Goal: Task Accomplishment & Management: Manage account settings

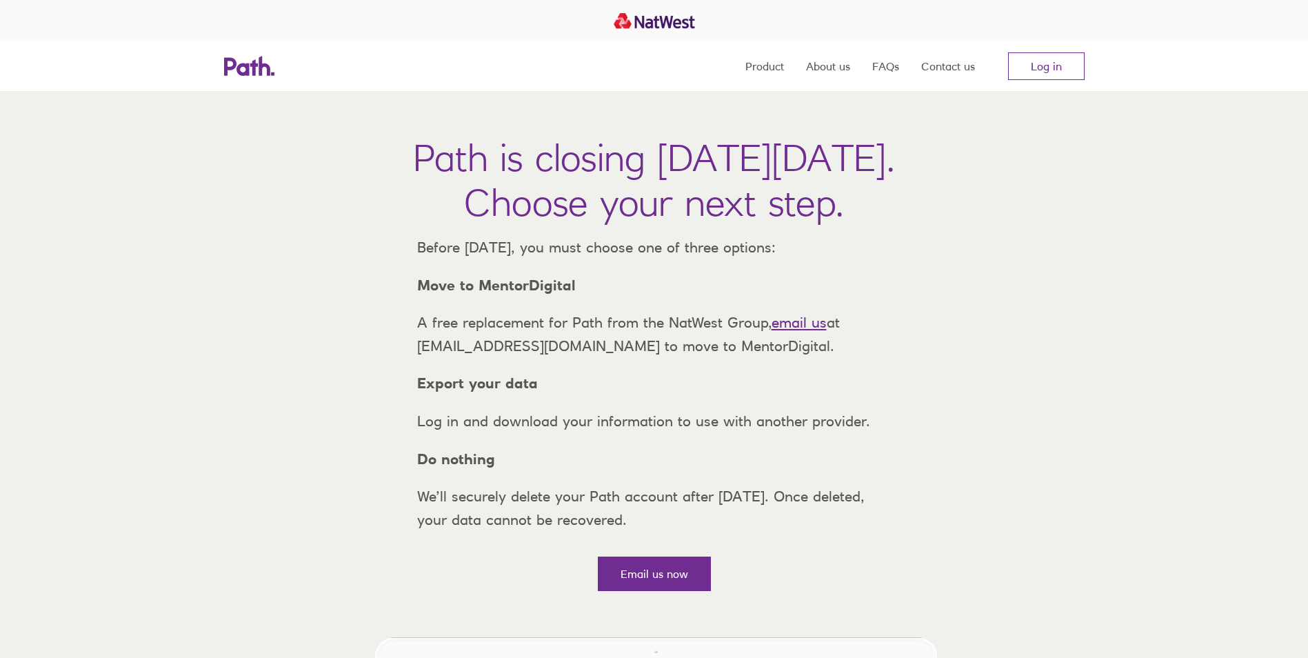
click at [819, 331] on link "email us" at bounding box center [799, 322] width 55 height 17
click at [1047, 64] on link "Log in" at bounding box center [1046, 66] width 77 height 28
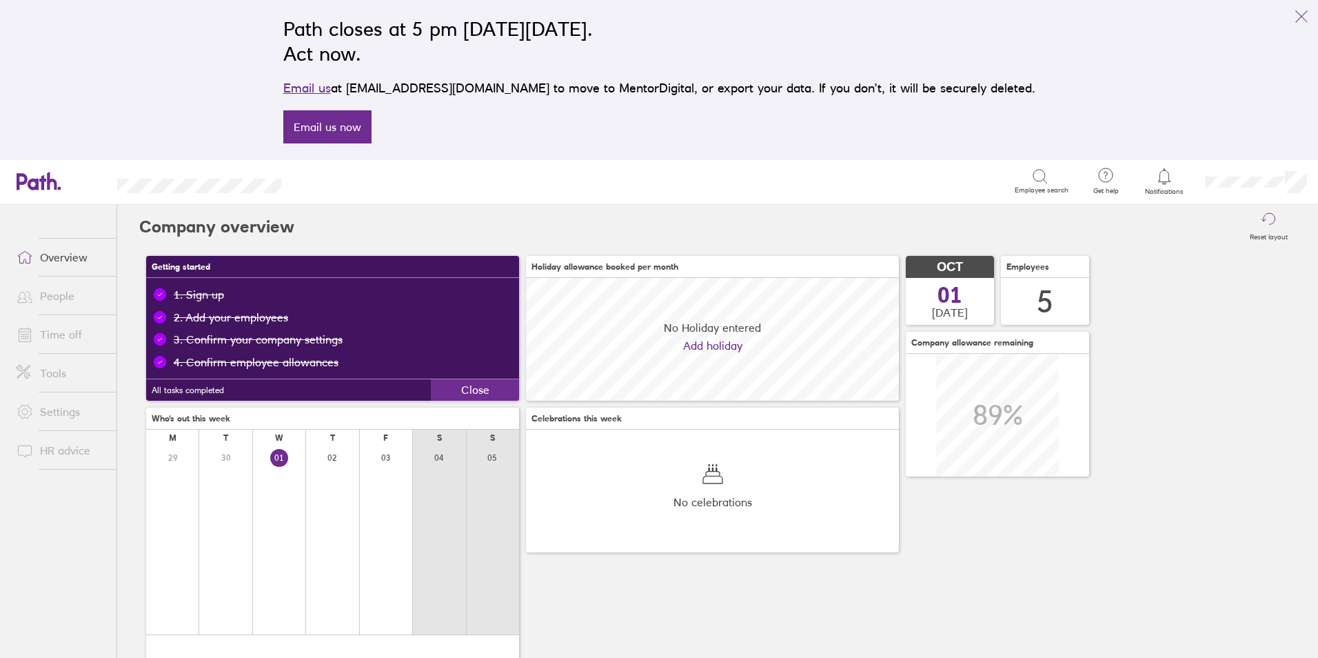
scroll to position [123, 373]
click at [61, 334] on link "Time off" at bounding box center [61, 335] width 111 height 28
